Goal: Obtain resource: Obtain resource

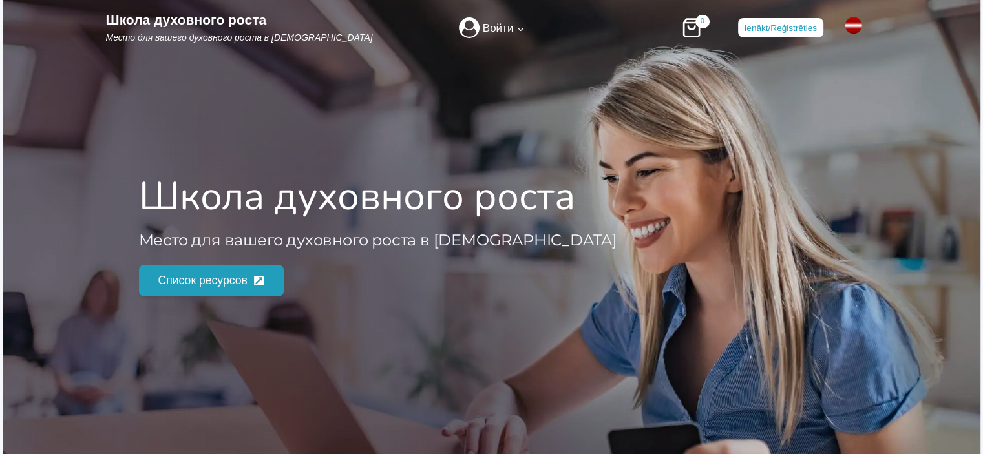
click at [208, 277] on span "Список ресурсов" at bounding box center [202, 281] width 89 height 18
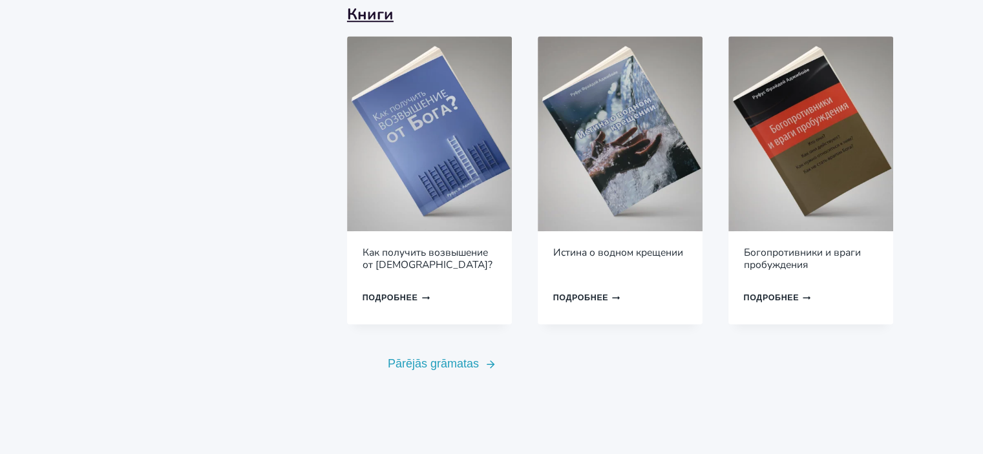
scroll to position [1034, 0]
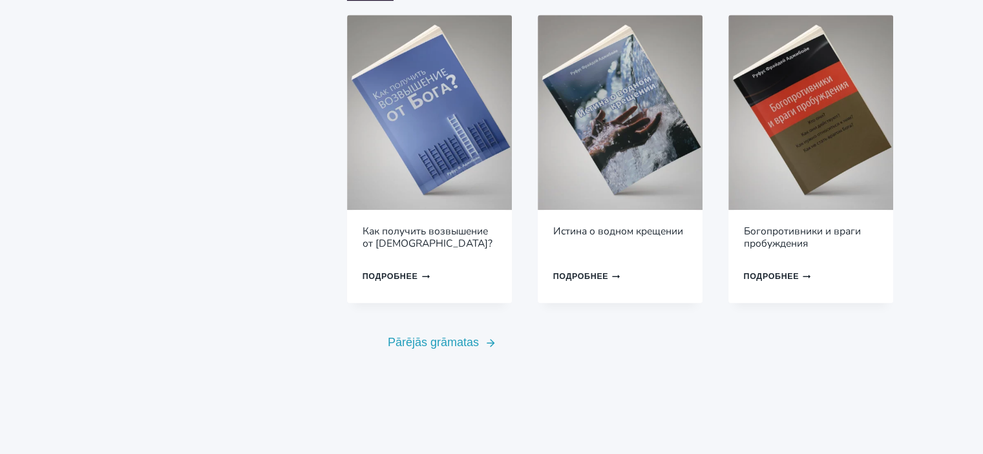
click at [597, 266] on link "Подробнее Продолжить Загрузка Готово" at bounding box center [591, 276] width 76 height 21
